Goal: Find specific page/section: Find specific page/section

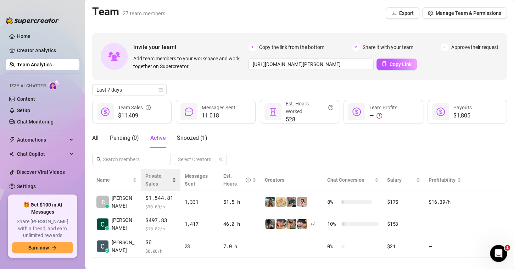
scroll to position [9, 0]
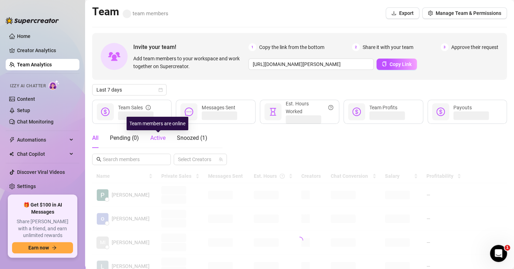
click at [155, 140] on span "Active" at bounding box center [157, 137] width 15 height 7
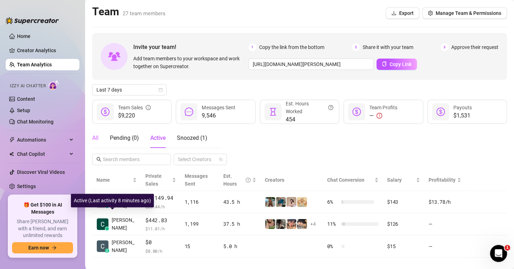
scroll to position [6, 0]
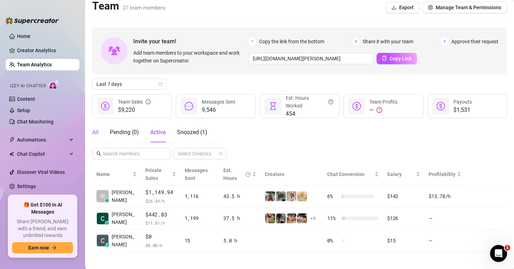
click at [95, 130] on div "All" at bounding box center [95, 132] width 6 height 9
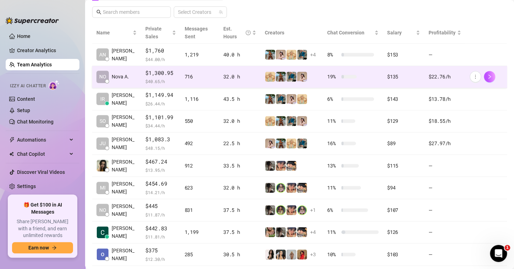
scroll to position [160, 0]
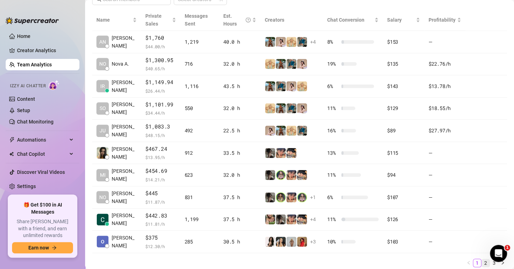
click at [481, 262] on link "2" at bounding box center [485, 263] width 8 height 8
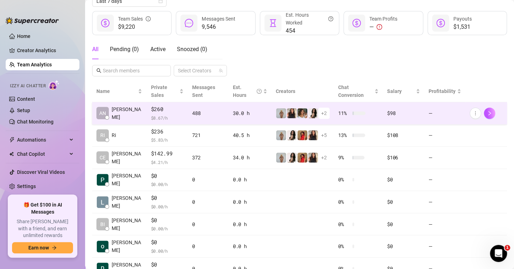
scroll to position [89, 0]
